Goal: Information Seeking & Learning: Learn about a topic

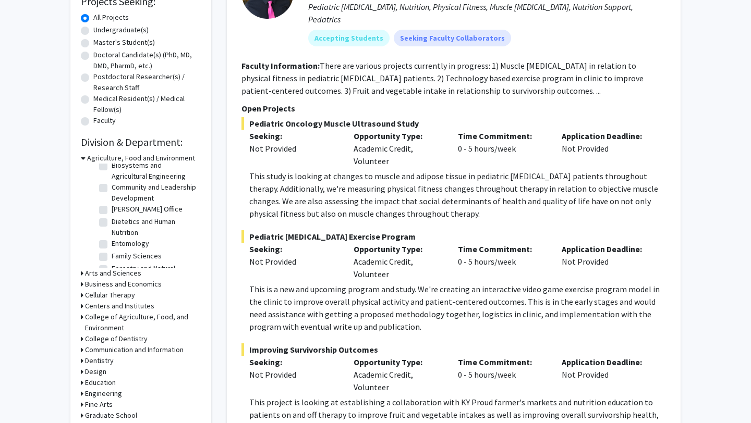
scroll to position [53, 0]
click at [120, 217] on label "Dietetics and Human Nutrition" at bounding box center [155, 218] width 87 height 22
click at [118, 214] on input "Dietetics and Human Nutrition" at bounding box center [115, 210] width 7 height 7
checkbox input "true"
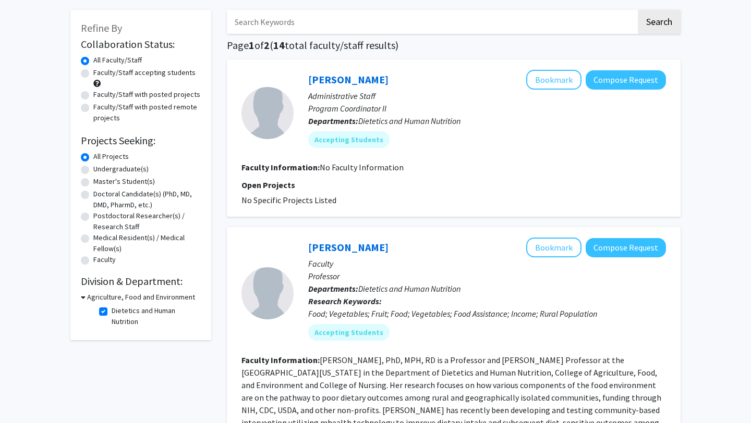
scroll to position [51, 0]
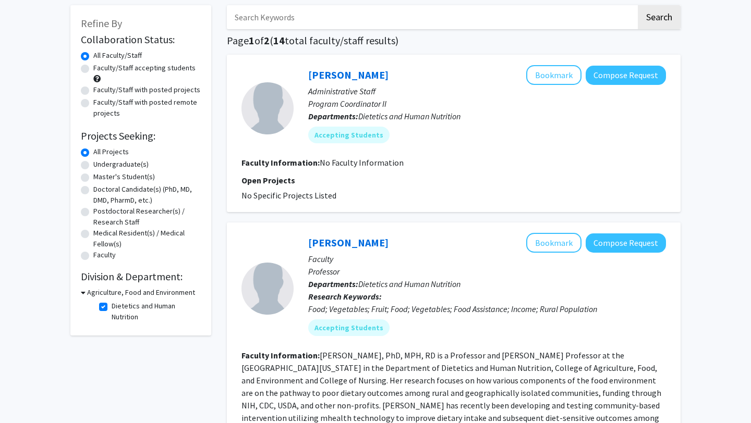
click at [114, 161] on label "Undergraduate(s)" at bounding box center [120, 164] width 55 height 11
click at [100, 161] on input "Undergraduate(s)" at bounding box center [96, 162] width 7 height 7
radio input "true"
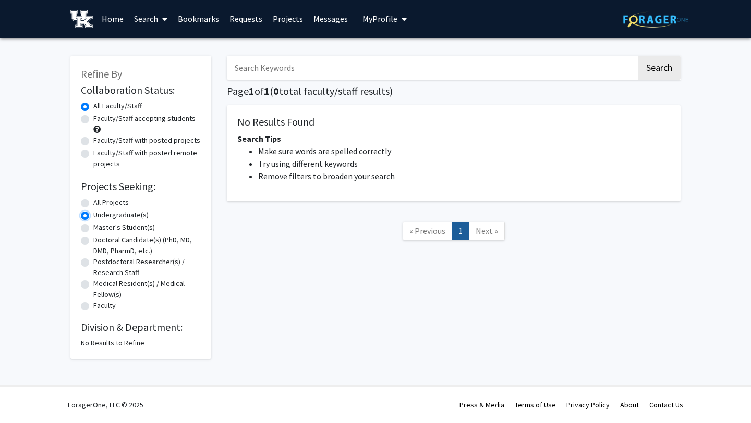
radio input "true"
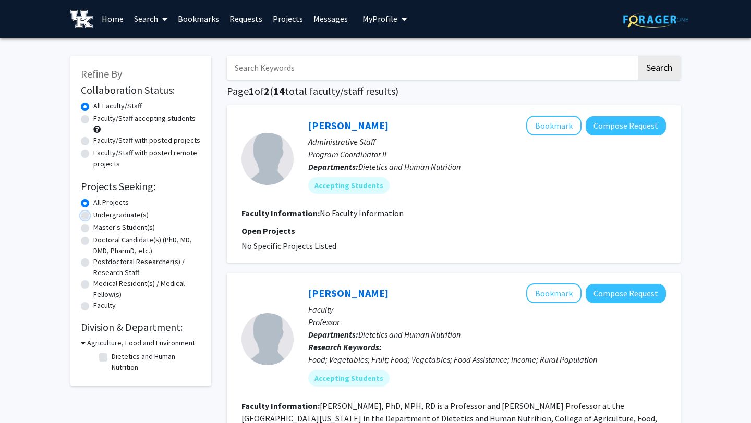
checkbox input "false"
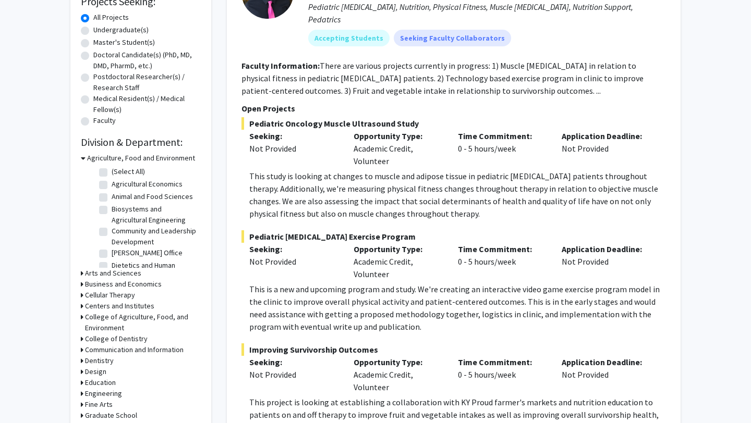
click at [126, 156] on h3 "Agriculture, Food and Environment" at bounding box center [141, 158] width 108 height 11
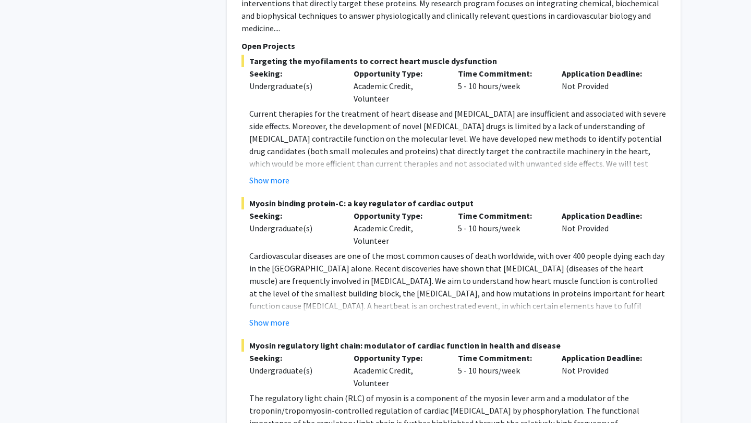
scroll to position [5527, 0]
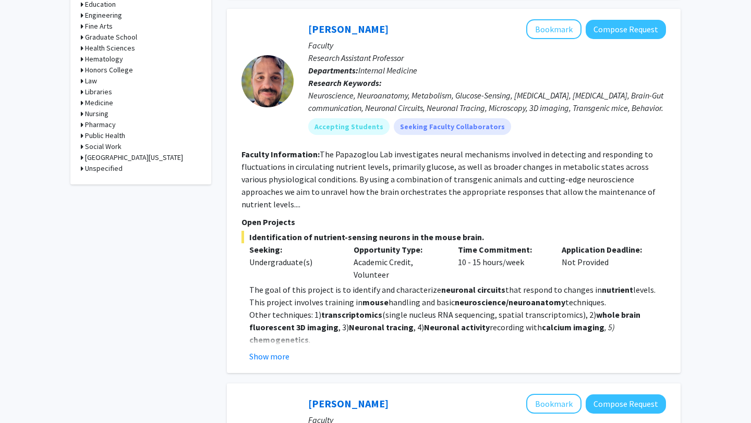
scroll to position [571, 0]
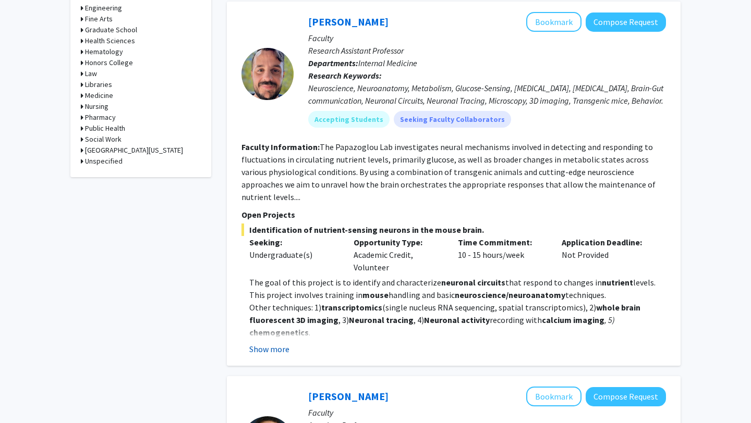
click at [267, 343] on button "Show more" at bounding box center [269, 349] width 40 height 13
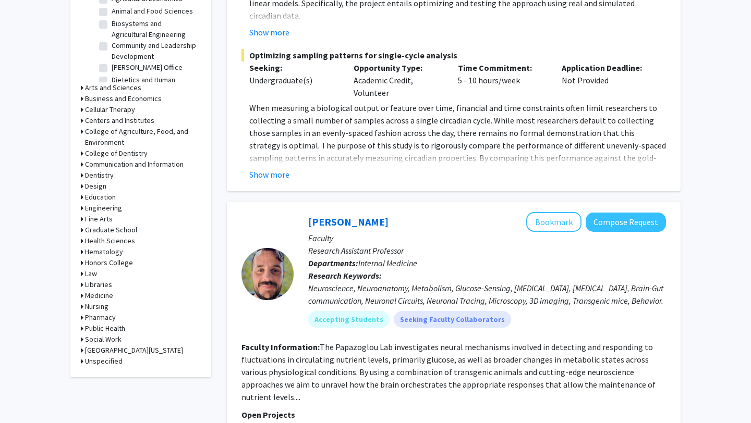
scroll to position [287, 0]
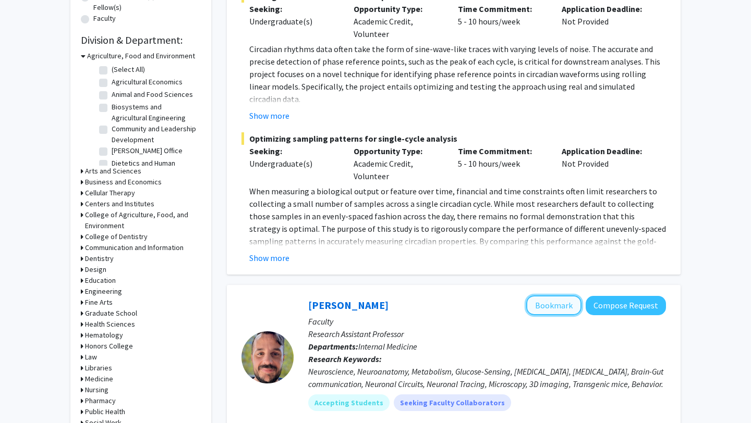
click at [553, 309] on button "Bookmark" at bounding box center [553, 306] width 55 height 20
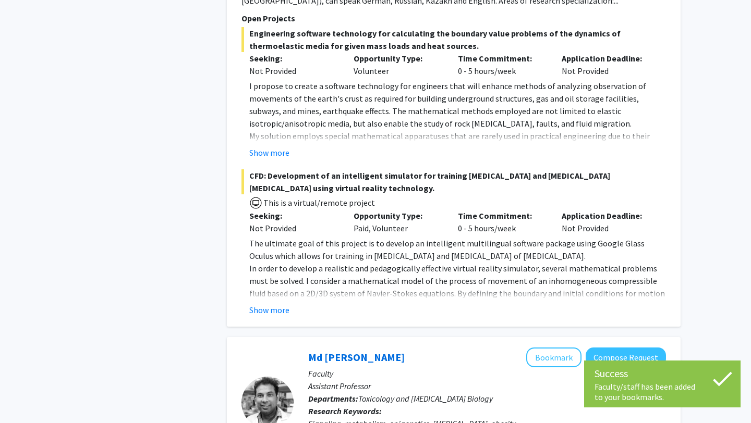
scroll to position [4069, 0]
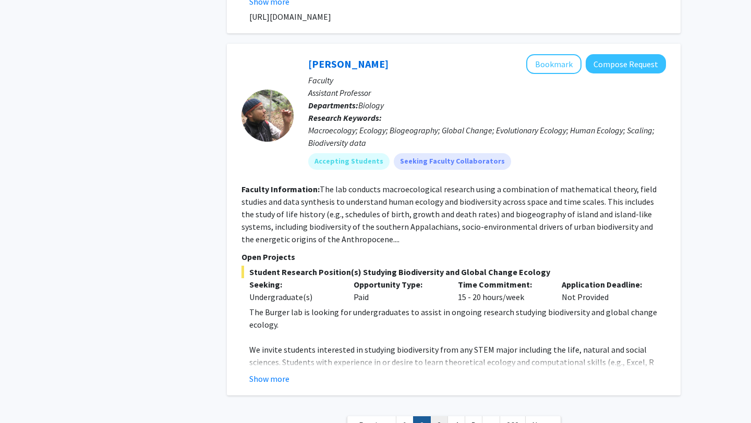
click at [439, 417] on link "3" at bounding box center [439, 426] width 18 height 18
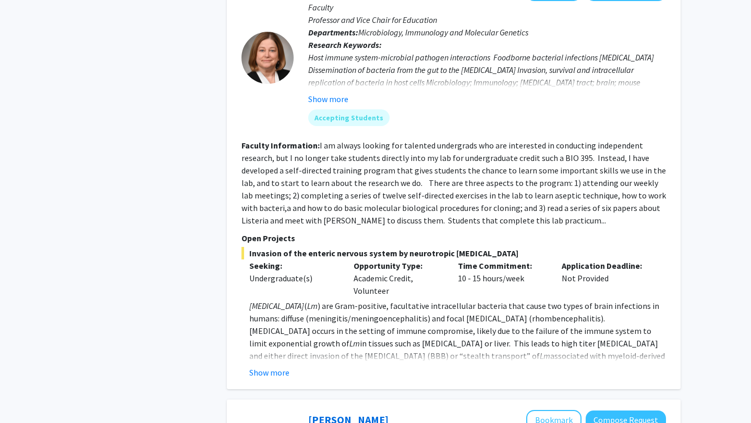
scroll to position [1248, 0]
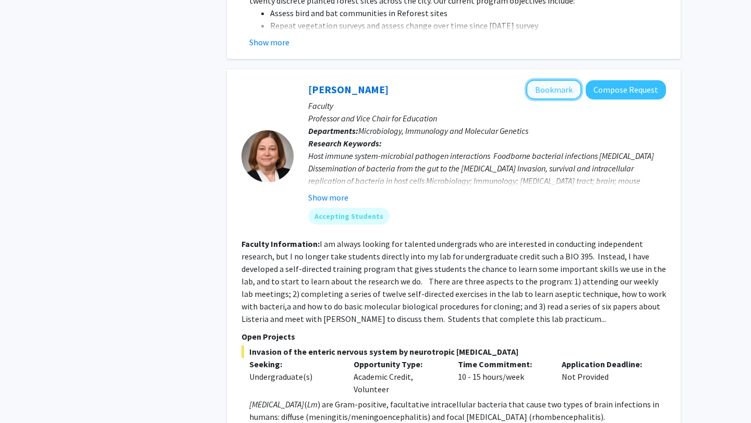
click at [550, 80] on button "Bookmark" at bounding box center [553, 90] width 55 height 20
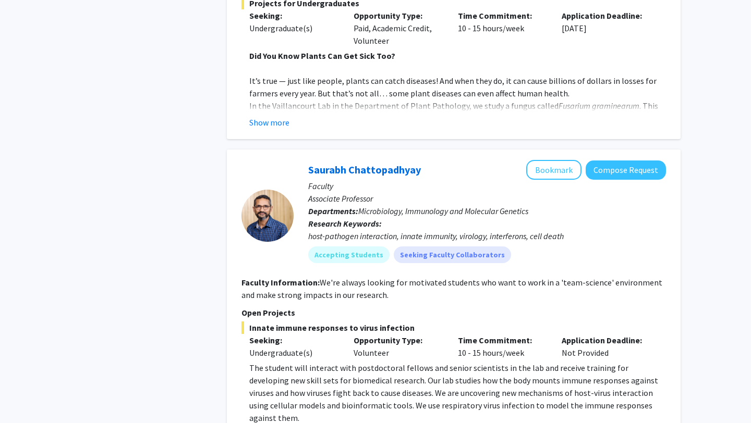
scroll to position [3168, 0]
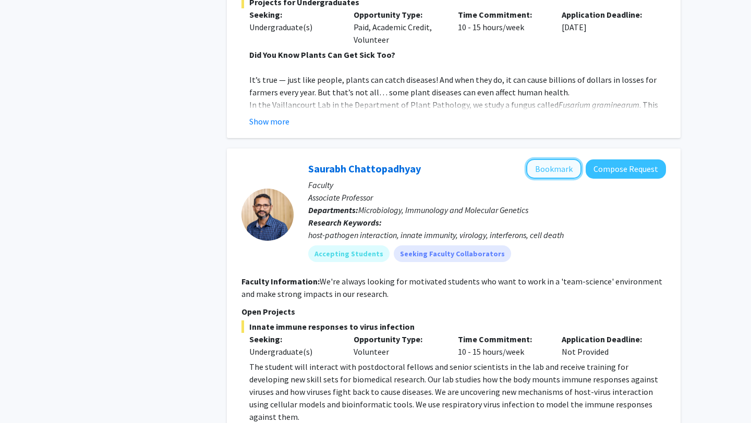
click at [560, 159] on button "Bookmark" at bounding box center [553, 169] width 55 height 20
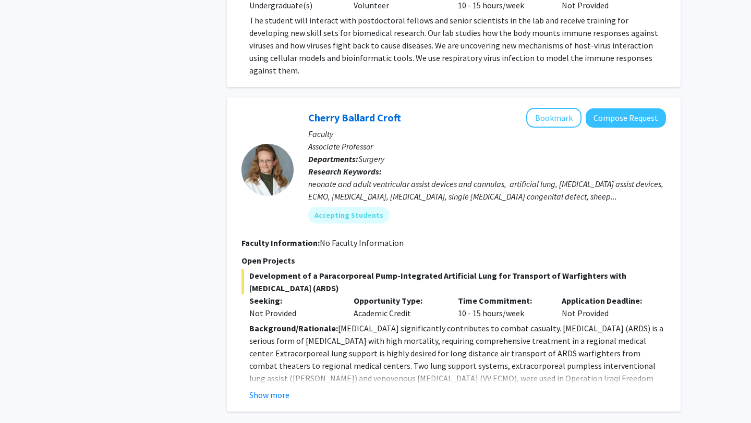
scroll to position [3523, 0]
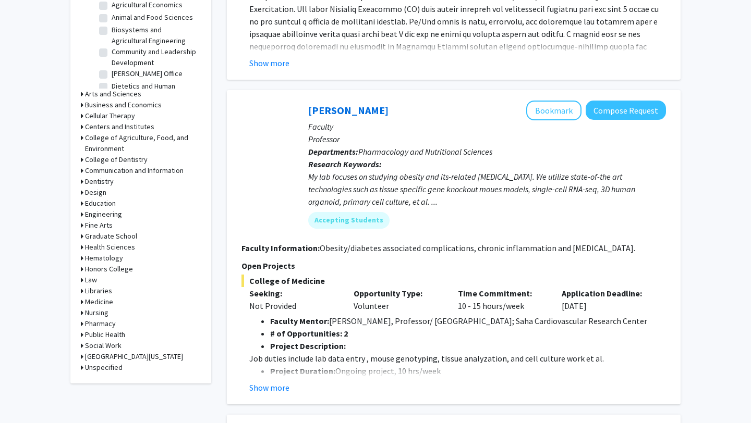
scroll to position [365, 0]
click at [274, 388] on button "Show more" at bounding box center [269, 387] width 40 height 13
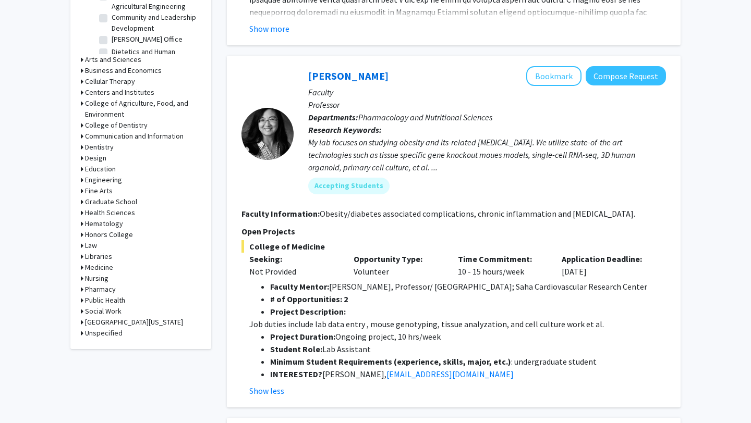
scroll to position [411, 0]
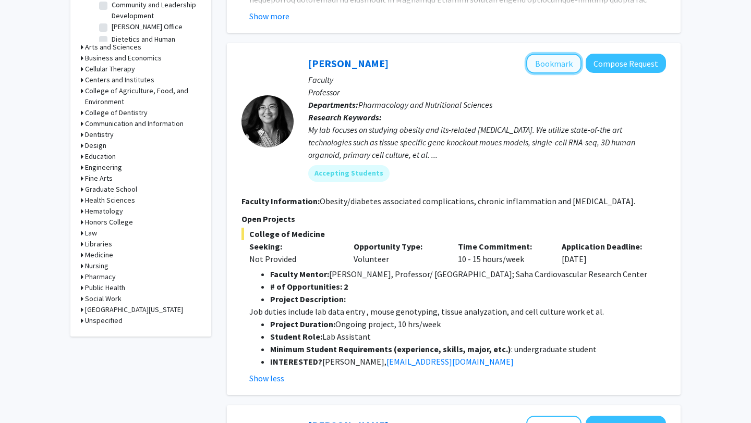
click at [555, 67] on button "Bookmark" at bounding box center [553, 64] width 55 height 20
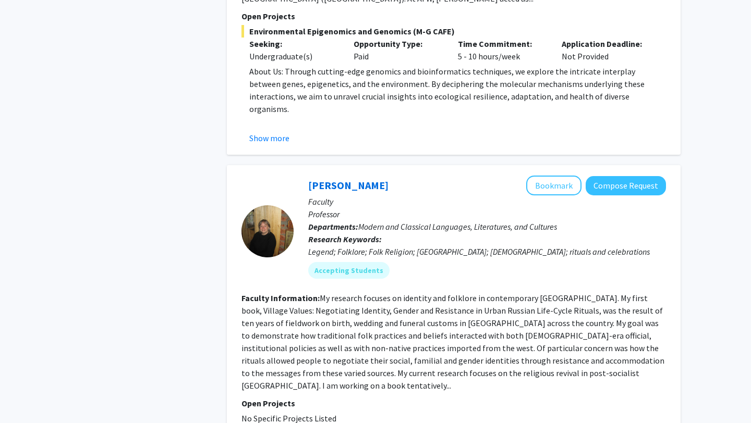
scroll to position [3079, 0]
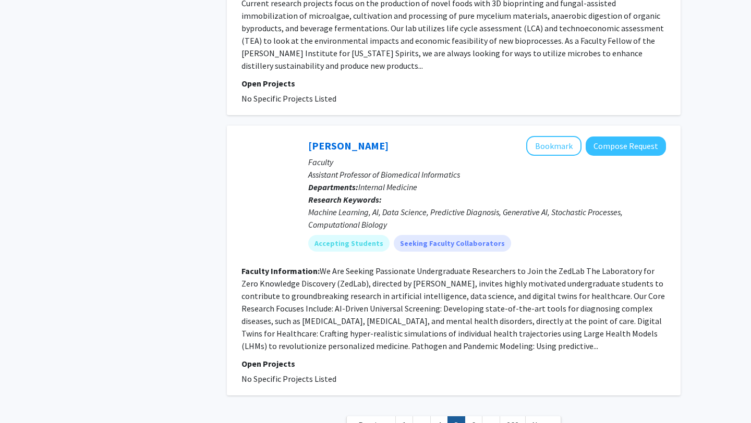
scroll to position [2391, 0]
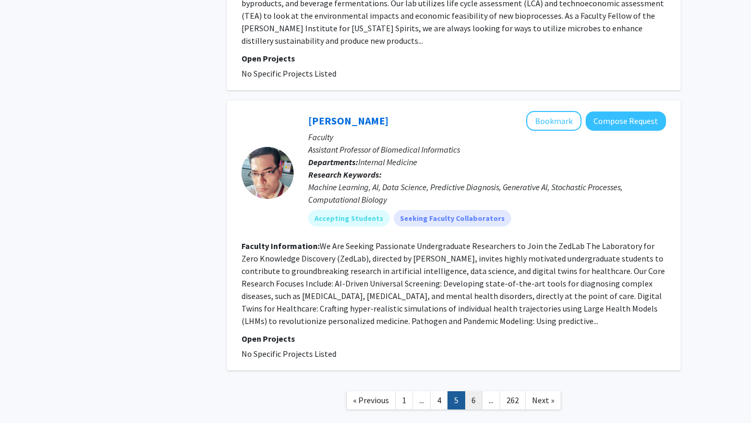
click at [474, 391] on link "6" at bounding box center [473, 400] width 18 height 18
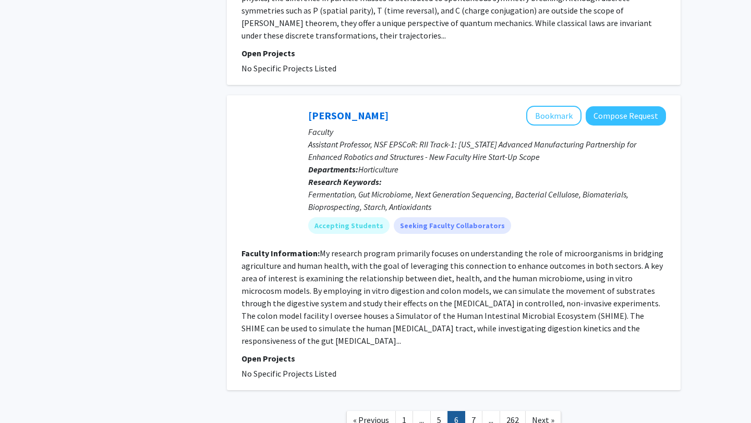
scroll to position [2404, 0]
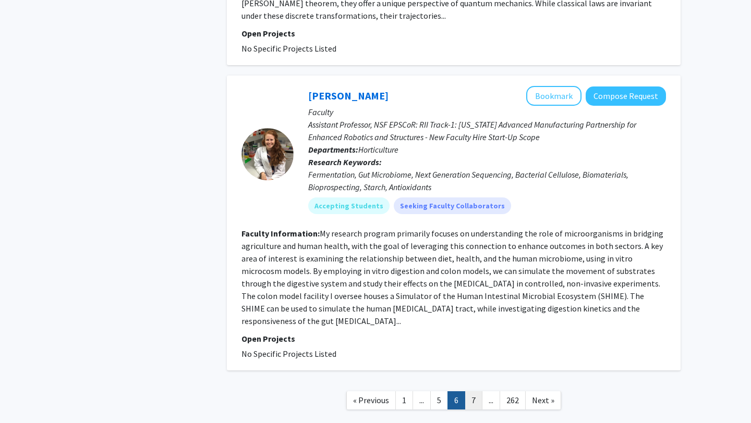
click at [472, 391] on link "7" at bounding box center [473, 400] width 18 height 18
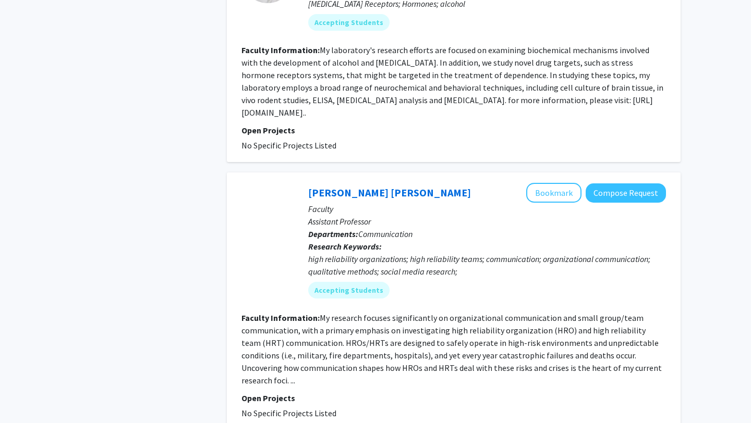
scroll to position [2279, 0]
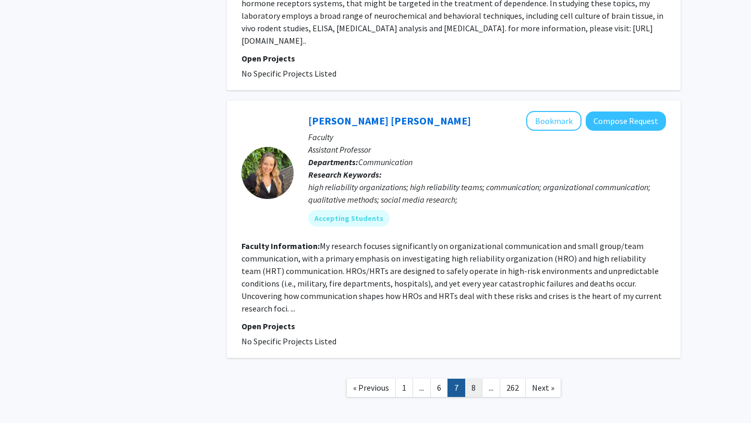
click at [479, 379] on link "8" at bounding box center [473, 388] width 18 height 18
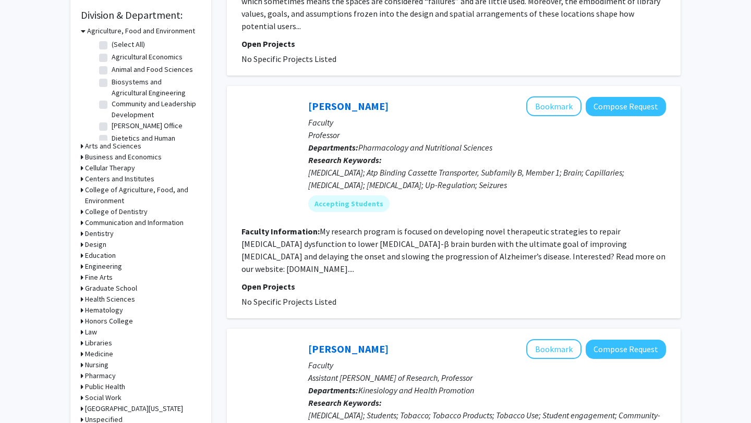
scroll to position [314, 0]
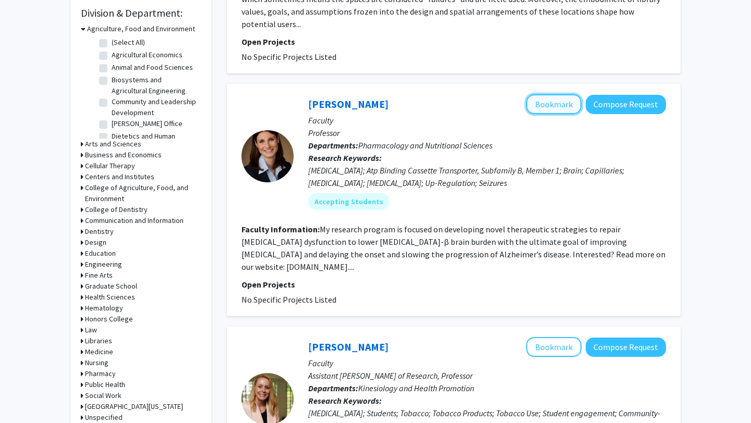
click at [560, 94] on button "Bookmark" at bounding box center [553, 104] width 55 height 20
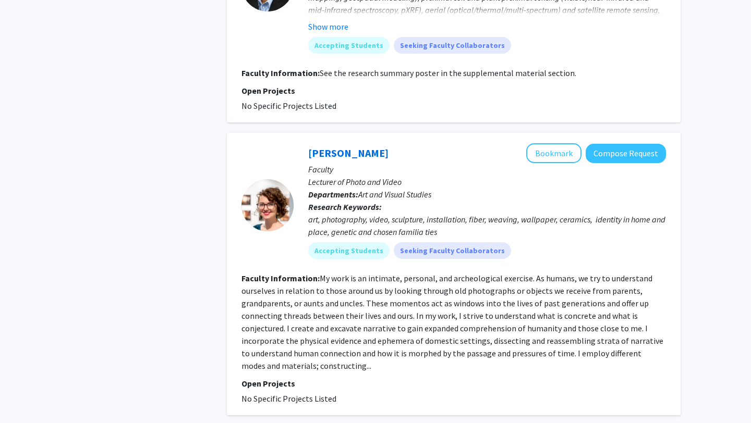
scroll to position [2345, 0]
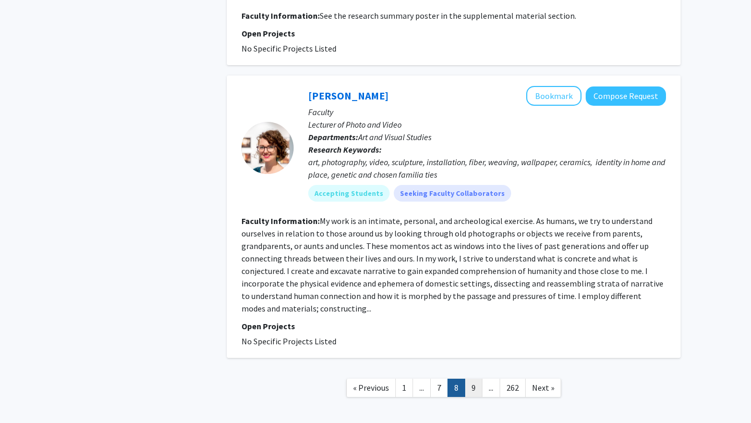
click at [471, 379] on link "9" at bounding box center [473, 388] width 18 height 18
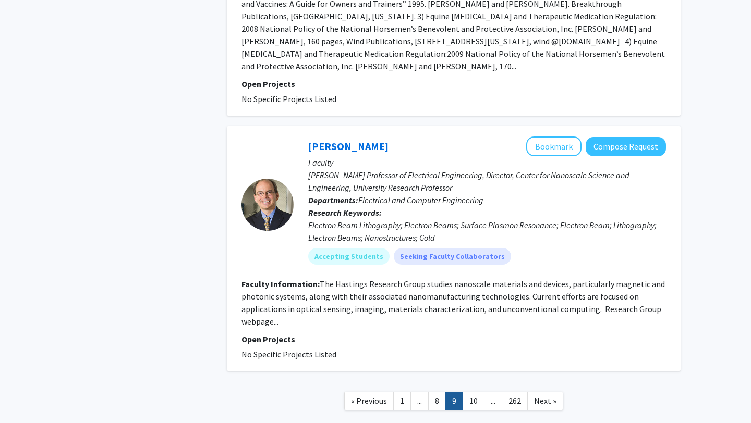
scroll to position [2308, 0]
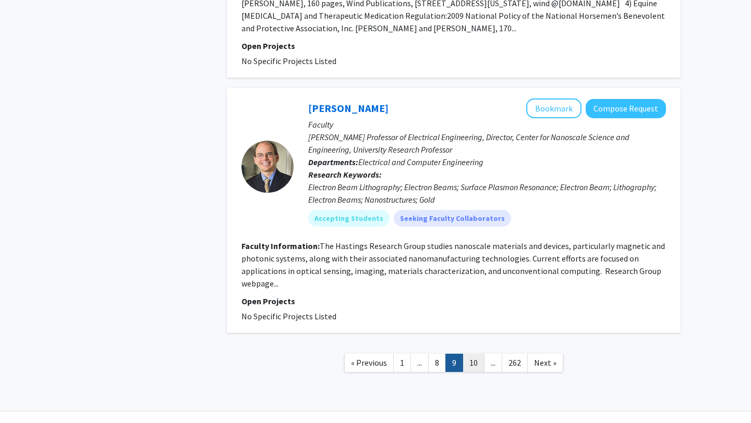
click at [478, 354] on link "10" at bounding box center [473, 363] width 22 height 18
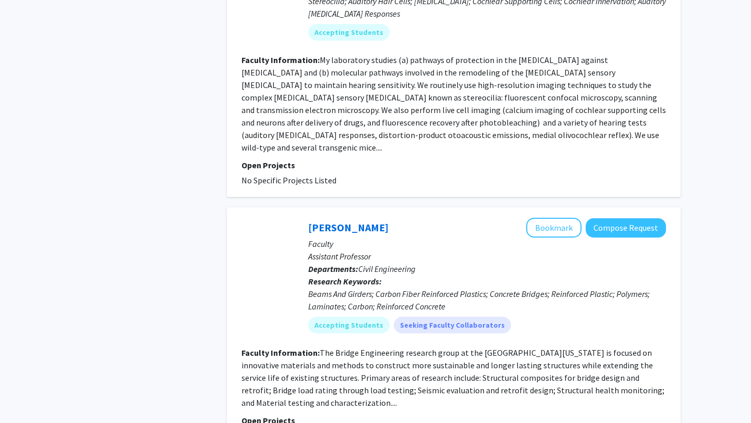
scroll to position [2491, 0]
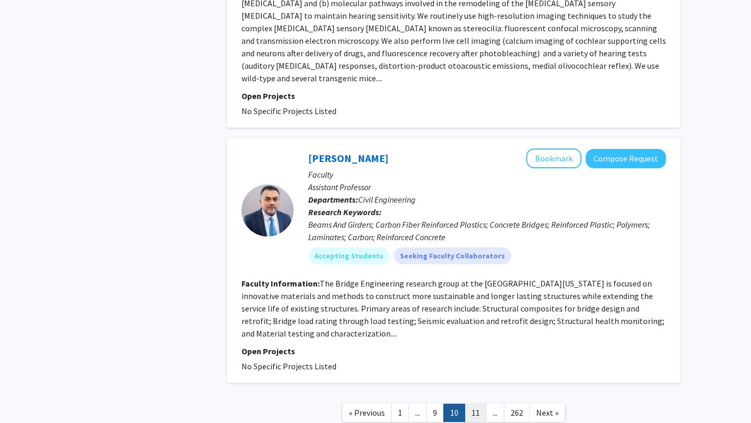
click at [480, 404] on link "11" at bounding box center [475, 413] width 22 height 18
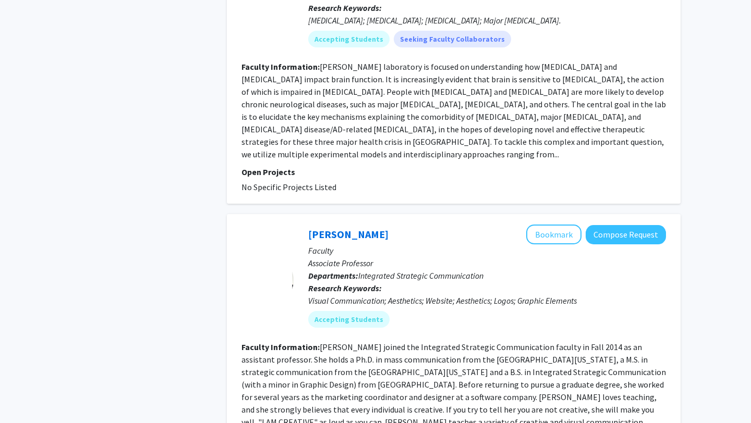
scroll to position [2241, 0]
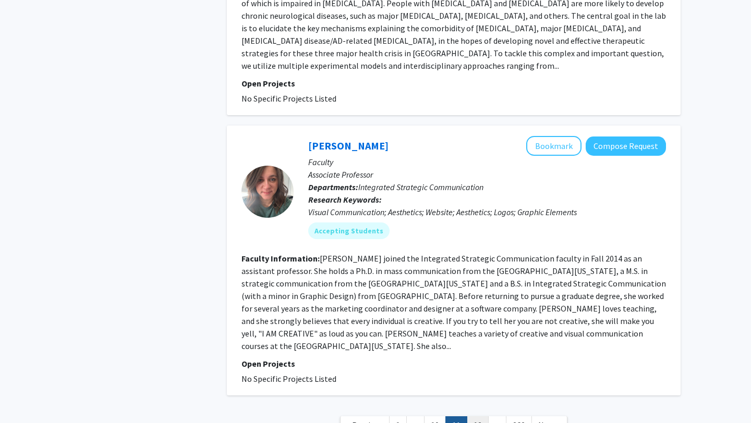
click at [475, 417] on link "12" at bounding box center [478, 426] width 22 height 18
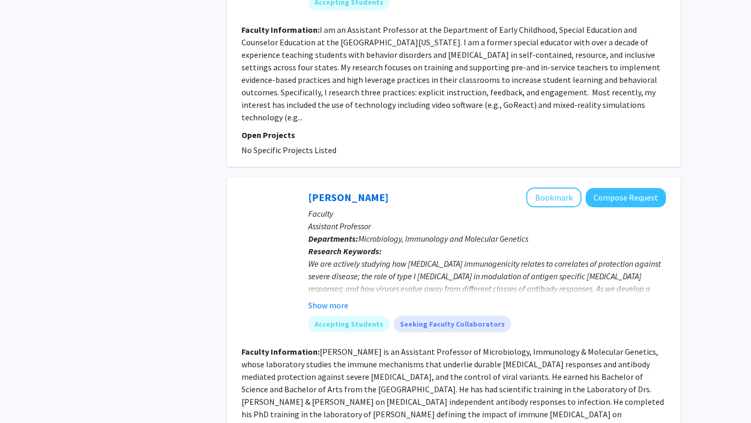
scroll to position [2159, 0]
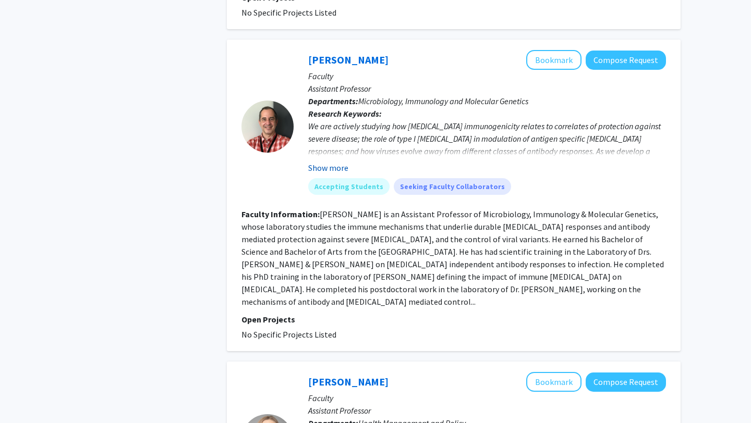
click at [325, 162] on button "Show more" at bounding box center [328, 168] width 40 height 13
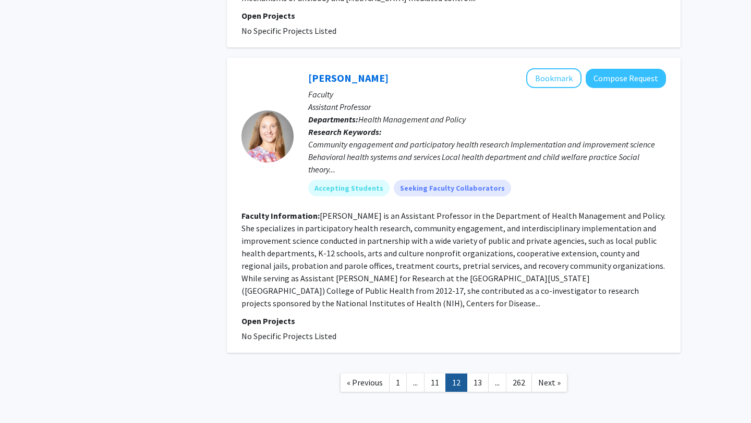
scroll to position [2533, 0]
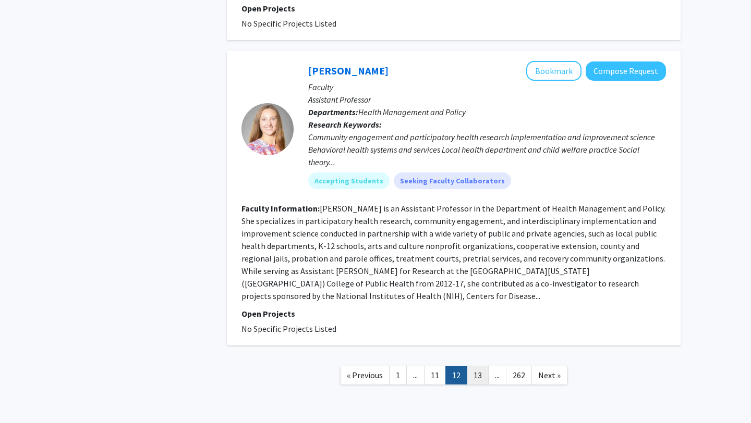
click at [485, 366] on link "13" at bounding box center [478, 375] width 22 height 18
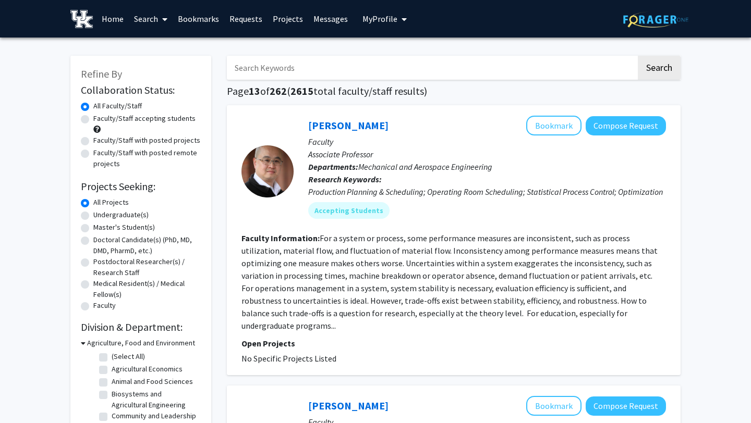
click at [130, 216] on label "Undergraduate(s)" at bounding box center [120, 215] width 55 height 11
click at [100, 216] on input "Undergraduate(s)" at bounding box center [96, 213] width 7 height 7
radio input "true"
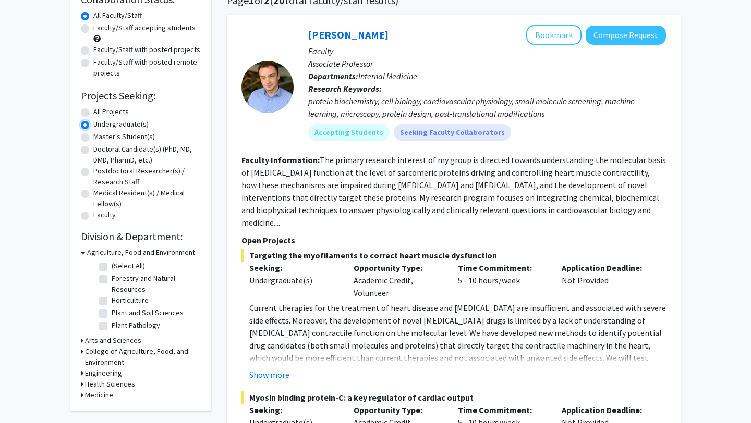
scroll to position [95, 0]
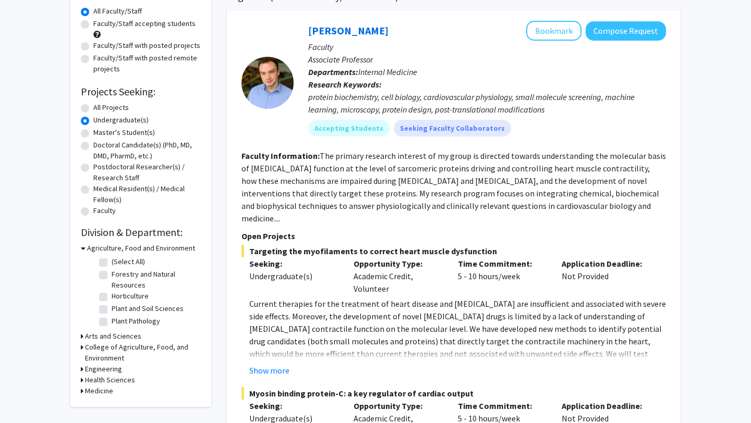
click at [107, 383] on h3 "Health Sciences" at bounding box center [110, 380] width 50 height 11
click at [109, 381] on h3 "Health Sciences" at bounding box center [112, 380] width 50 height 11
click at [99, 390] on h3 "Medicine" at bounding box center [99, 391] width 28 height 11
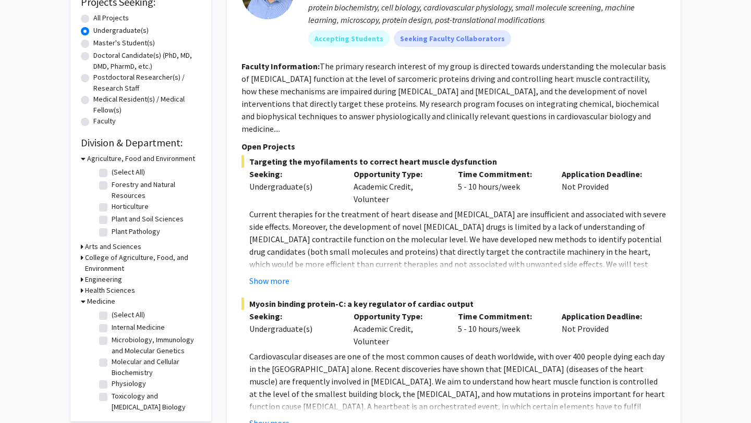
scroll to position [4, 0]
click at [127, 310] on label "(Select All)" at bounding box center [128, 310] width 33 height 11
click at [118, 310] on input "(Select All)" at bounding box center [115, 308] width 7 height 7
checkbox input "true"
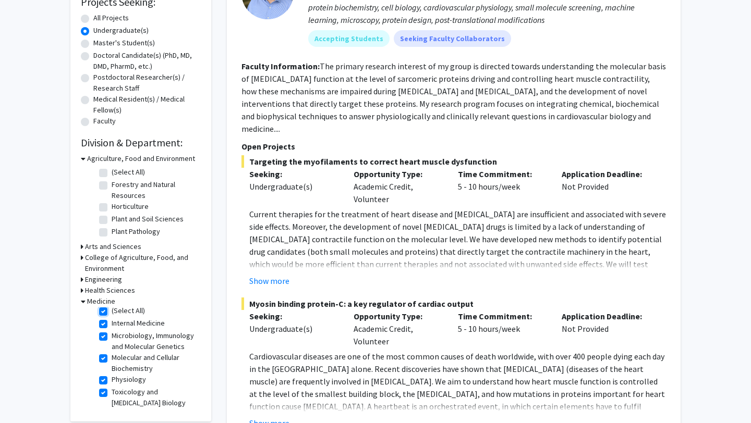
checkbox input "true"
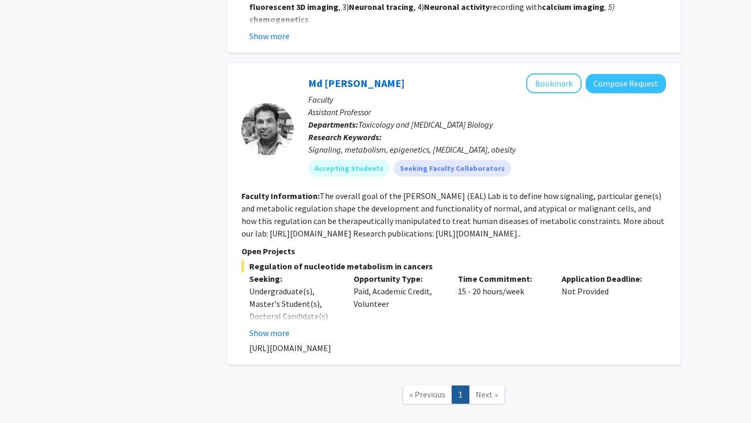
scroll to position [2503, 0]
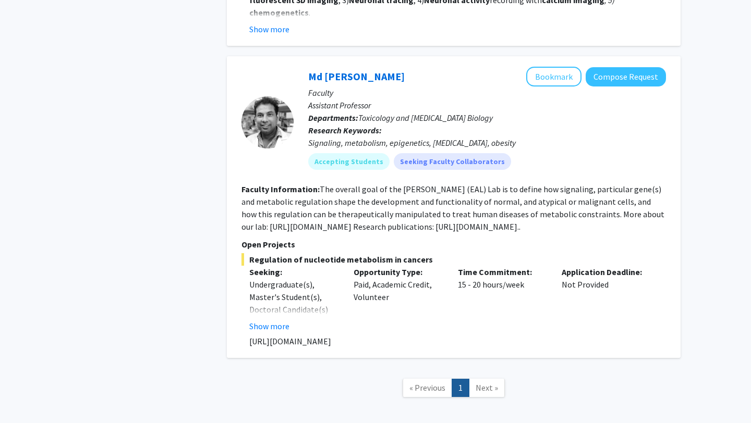
click at [487, 383] on span "Next »" at bounding box center [486, 388] width 22 height 10
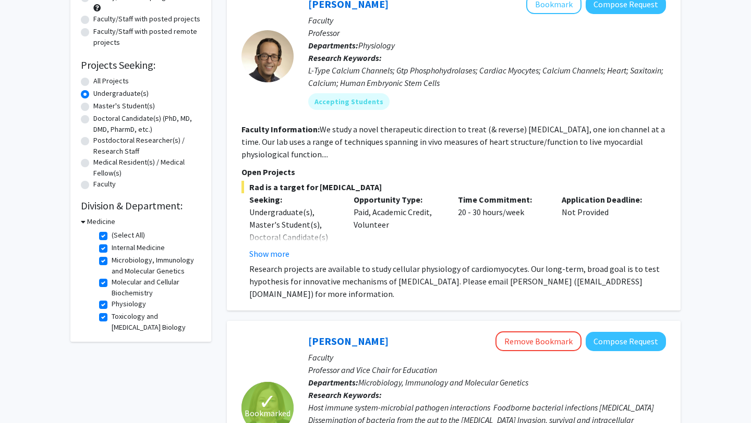
scroll to position [143, 0]
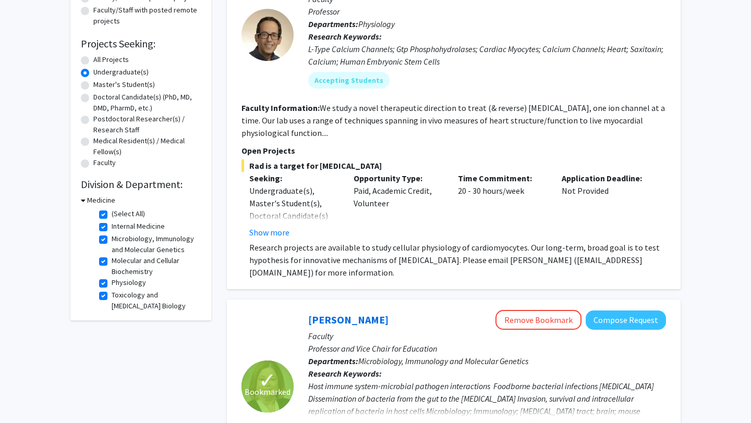
click at [118, 214] on label "(Select All)" at bounding box center [128, 214] width 33 height 11
click at [118, 214] on input "(Select All)" at bounding box center [115, 212] width 7 height 7
checkbox input "false"
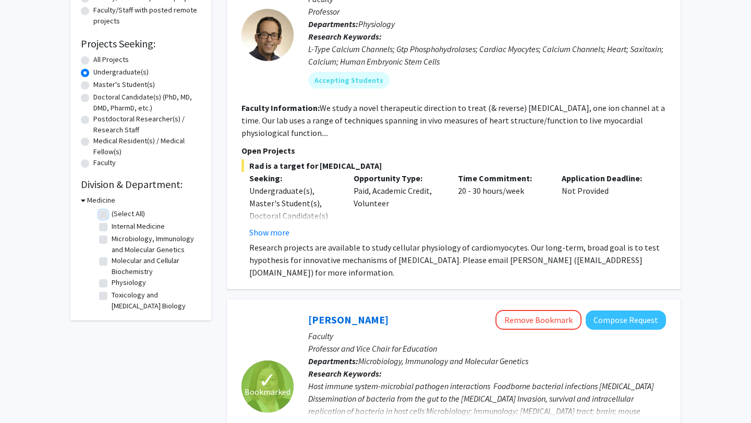
checkbox input "false"
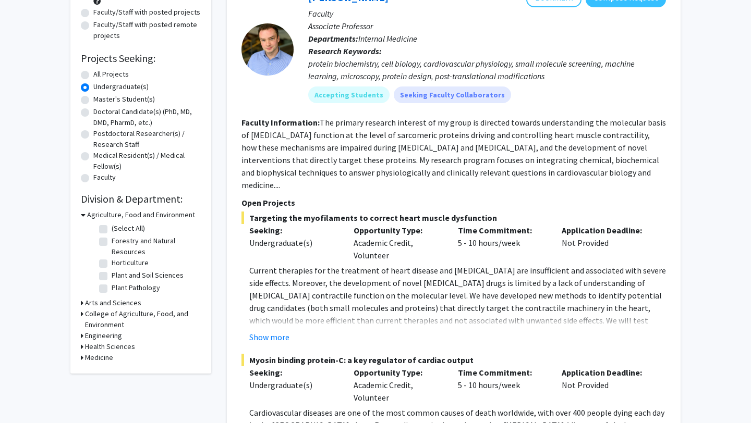
scroll to position [163, 0]
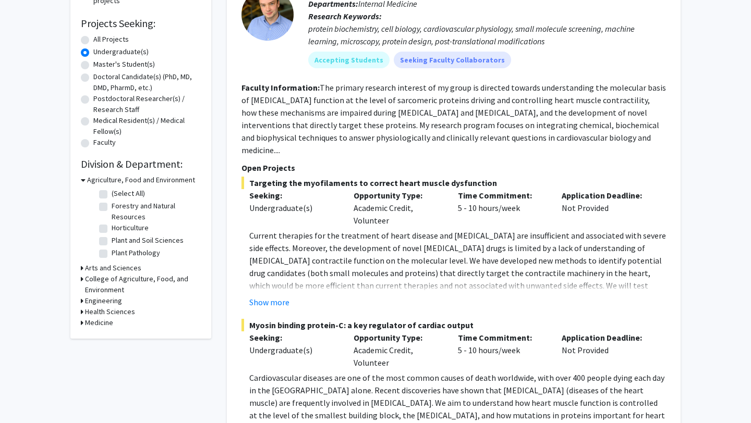
click at [104, 267] on h3 "Arts and Sciences" at bounding box center [113, 268] width 56 height 11
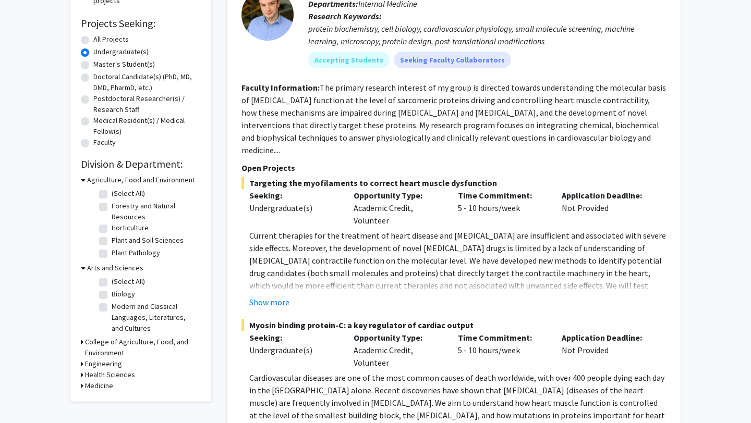
click at [97, 273] on h3 "Arts and Sciences" at bounding box center [115, 268] width 56 height 11
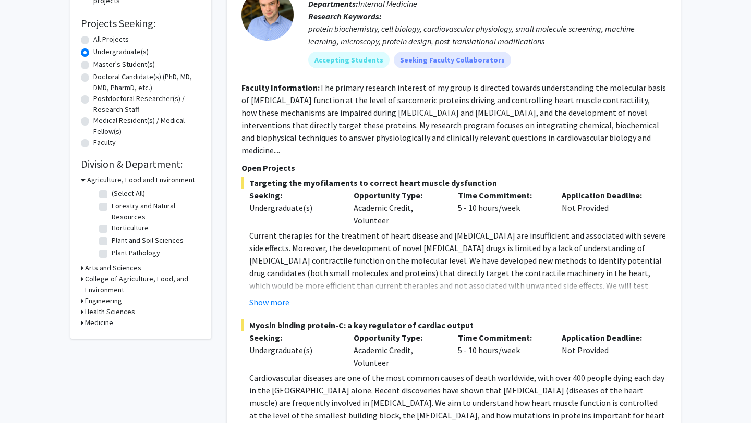
click at [100, 282] on h3 "College of Agriculture, Food, and Environment" at bounding box center [143, 285] width 116 height 22
click at [103, 281] on h3 "College of Agriculture, Food, and Environment" at bounding box center [144, 285] width 114 height 22
click at [103, 270] on h3 "Arts and Sciences" at bounding box center [113, 268] width 56 height 11
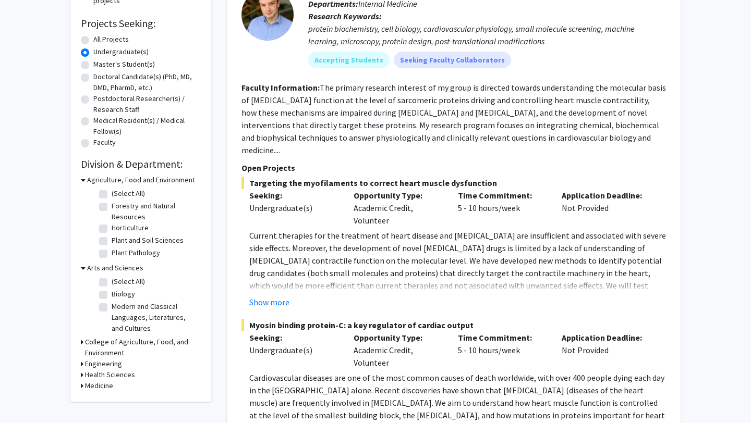
click at [103, 270] on h3 "Arts and Sciences" at bounding box center [115, 268] width 56 height 11
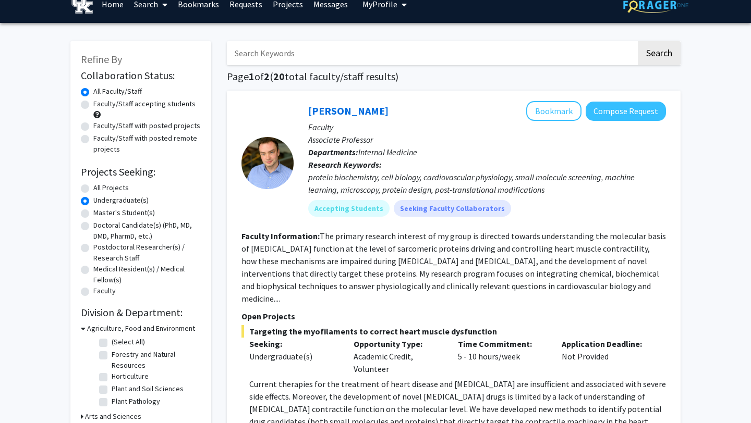
scroll to position [0, 0]
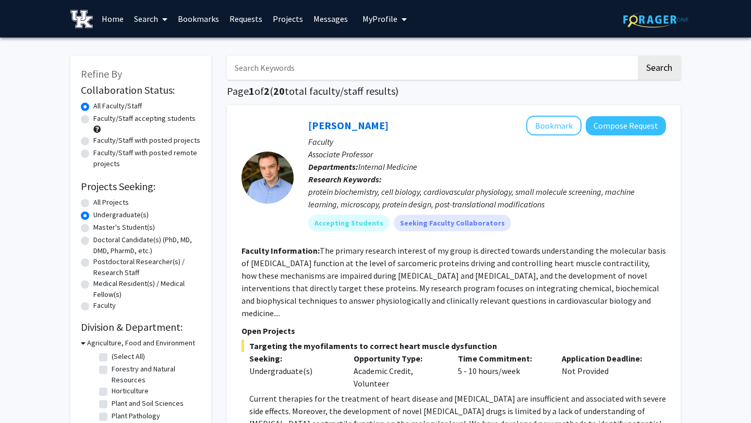
click at [134, 218] on label "Undergraduate(s)" at bounding box center [120, 215] width 55 height 11
click at [100, 216] on input "Undergraduate(s)" at bounding box center [96, 213] width 7 height 7
click at [90, 221] on div "Undergraduate(s)" at bounding box center [141, 216] width 120 height 13
click at [97, 204] on label "All Projects" at bounding box center [110, 202] width 35 height 11
click at [97, 204] on input "All Projects" at bounding box center [96, 200] width 7 height 7
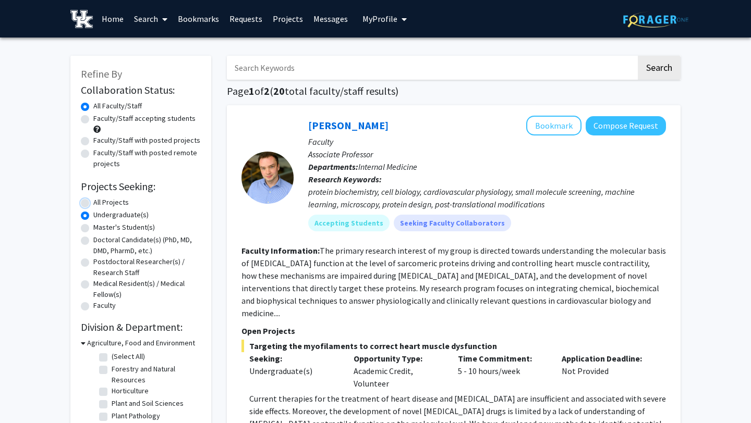
radio input "true"
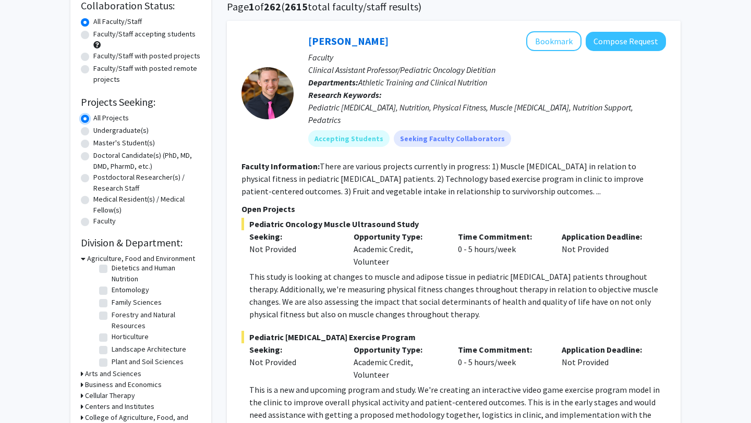
scroll to position [74, 0]
click at [146, 297] on label "Dietetics and Human Nutrition" at bounding box center [155, 298] width 87 height 22
click at [118, 294] on input "Dietetics and Human Nutrition" at bounding box center [115, 290] width 7 height 7
checkbox input "true"
